Goal: Task Accomplishment & Management: Manage account settings

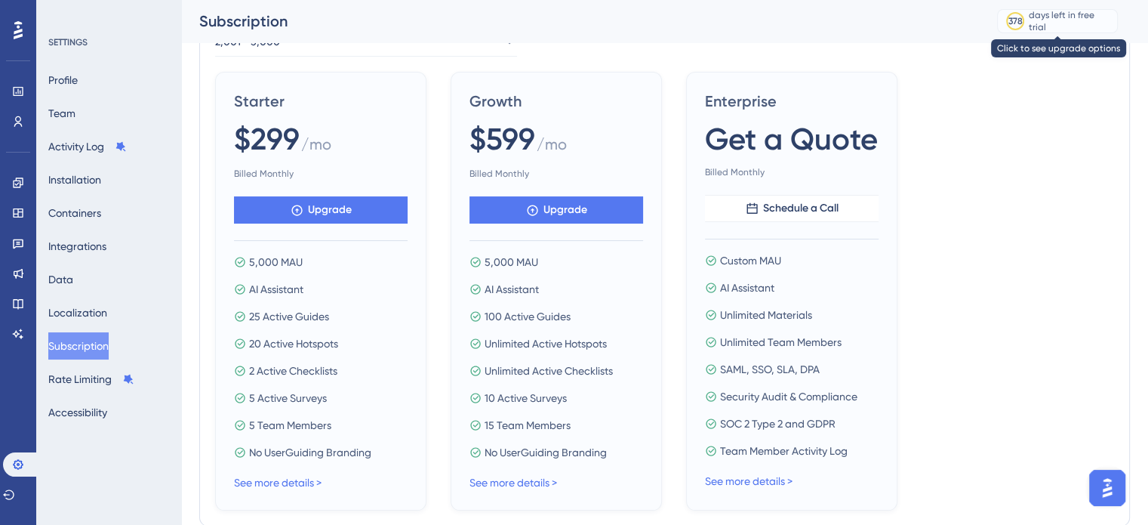
click at [1017, 14] on div "378" at bounding box center [1015, 21] width 15 height 15
click at [92, 103] on div "Profile Team Activity Log Installation Containers Integrations Data Localizatio…" at bounding box center [109, 245] width 122 height 359
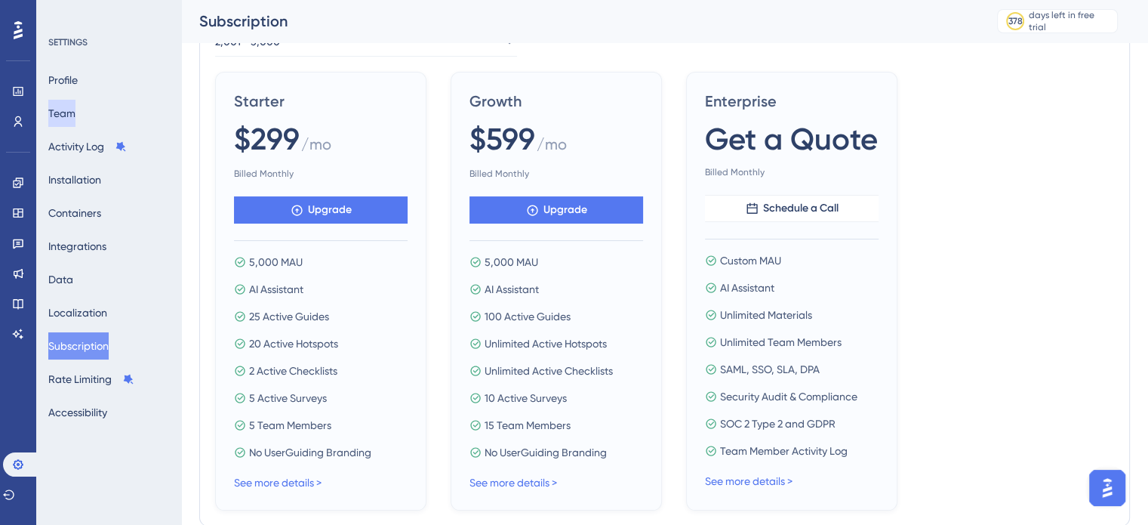
click at [67, 126] on button "Team" at bounding box center [61, 113] width 27 height 27
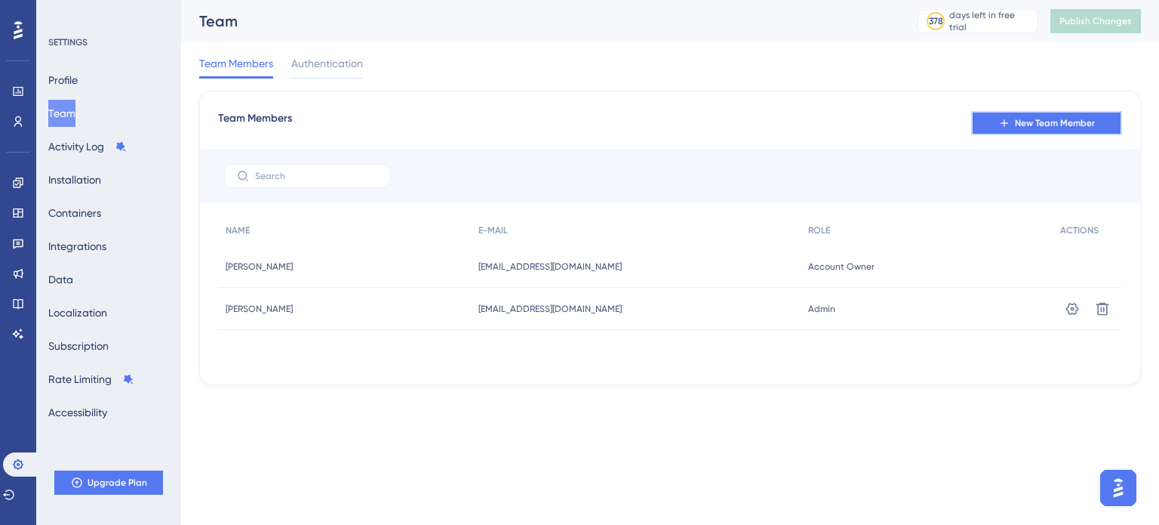
click at [1122, 125] on button "New Team Member" at bounding box center [1046, 123] width 151 height 24
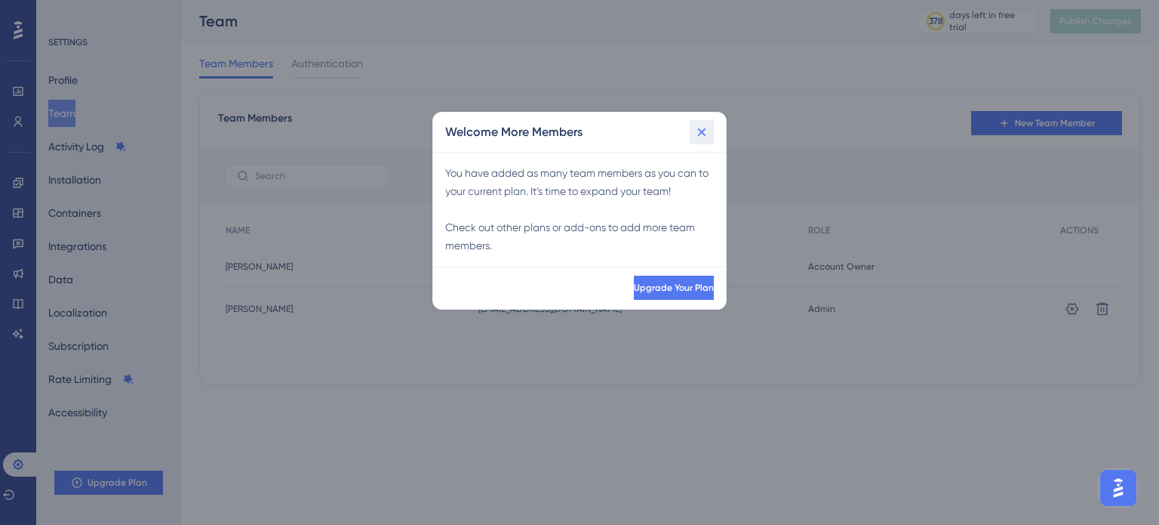
click at [697, 125] on icon at bounding box center [701, 132] width 15 height 15
